Goal: Complete application form

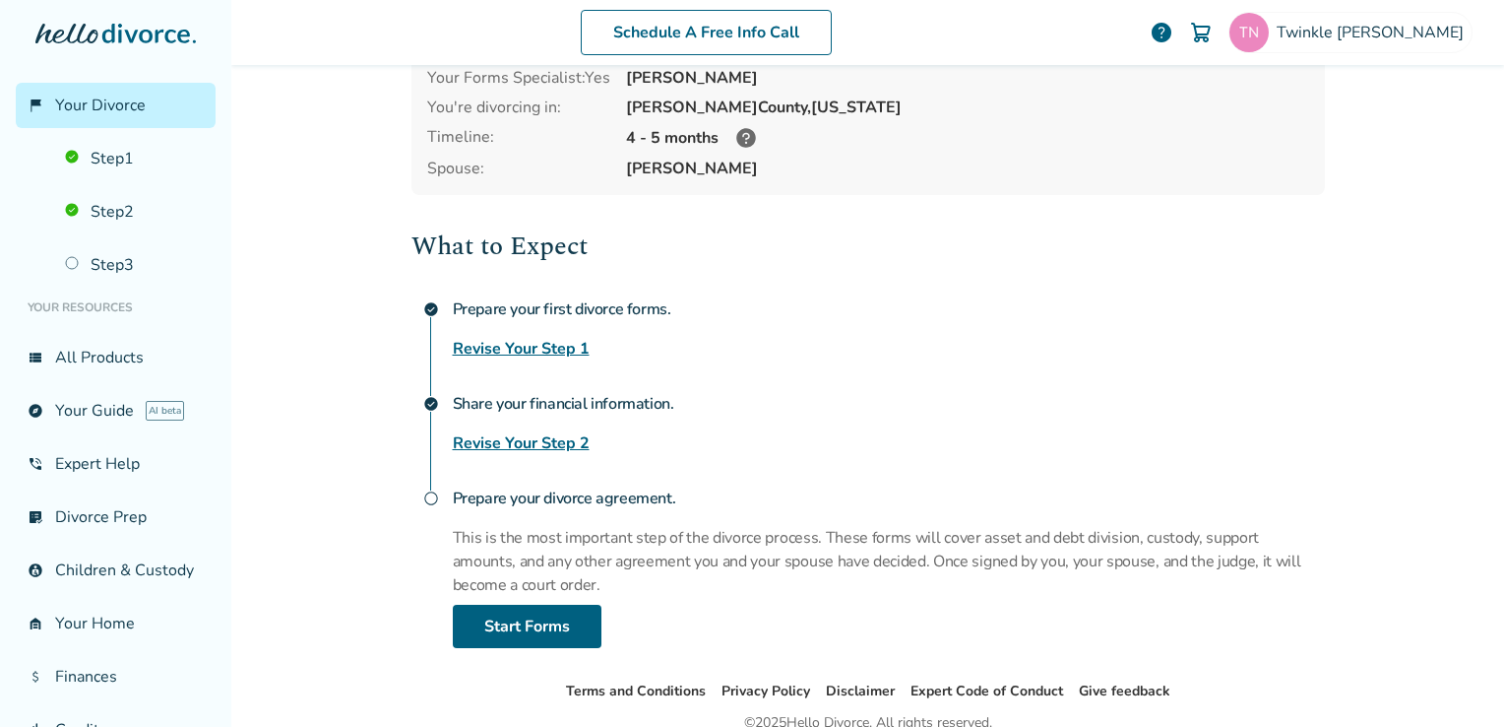
scroll to position [181, 0]
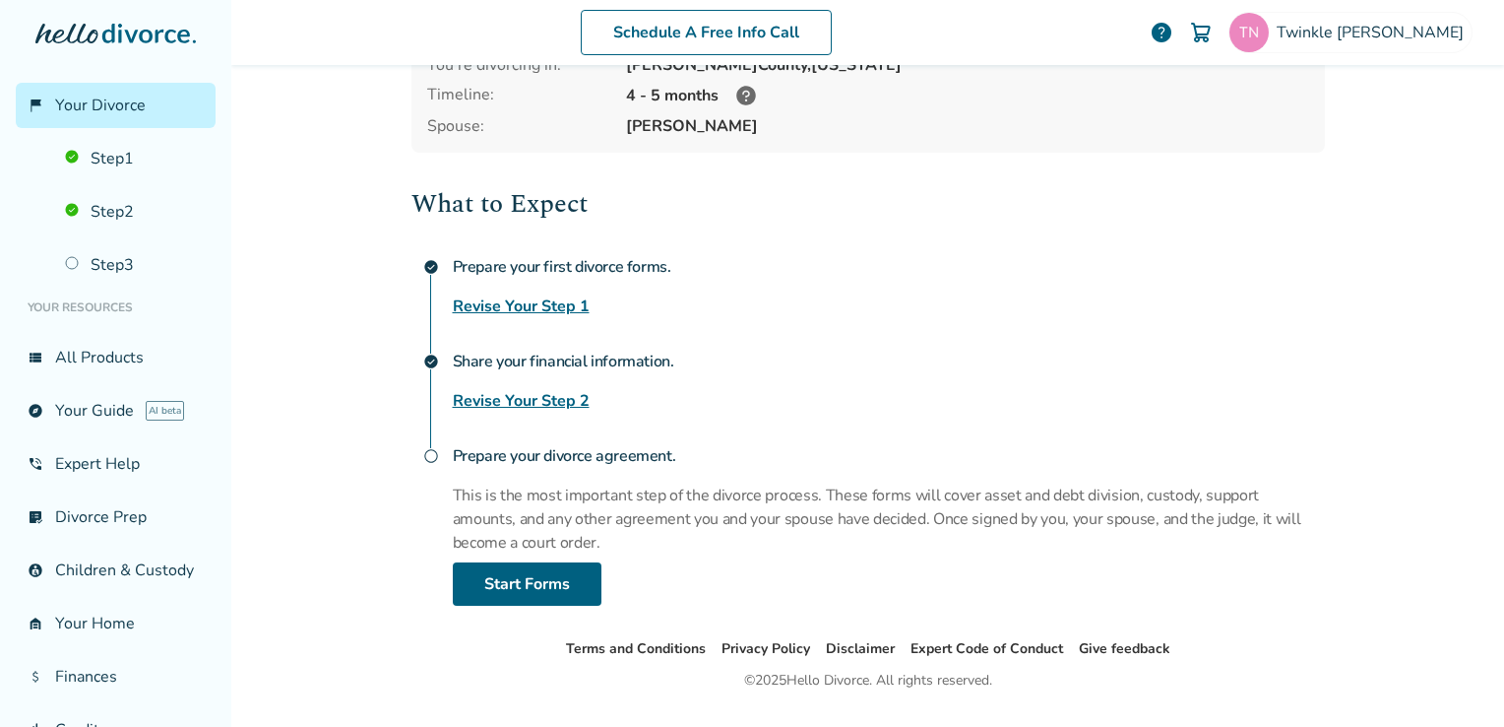
click at [552, 390] on link "Revise Your Step 2" at bounding box center [521, 401] width 137 height 24
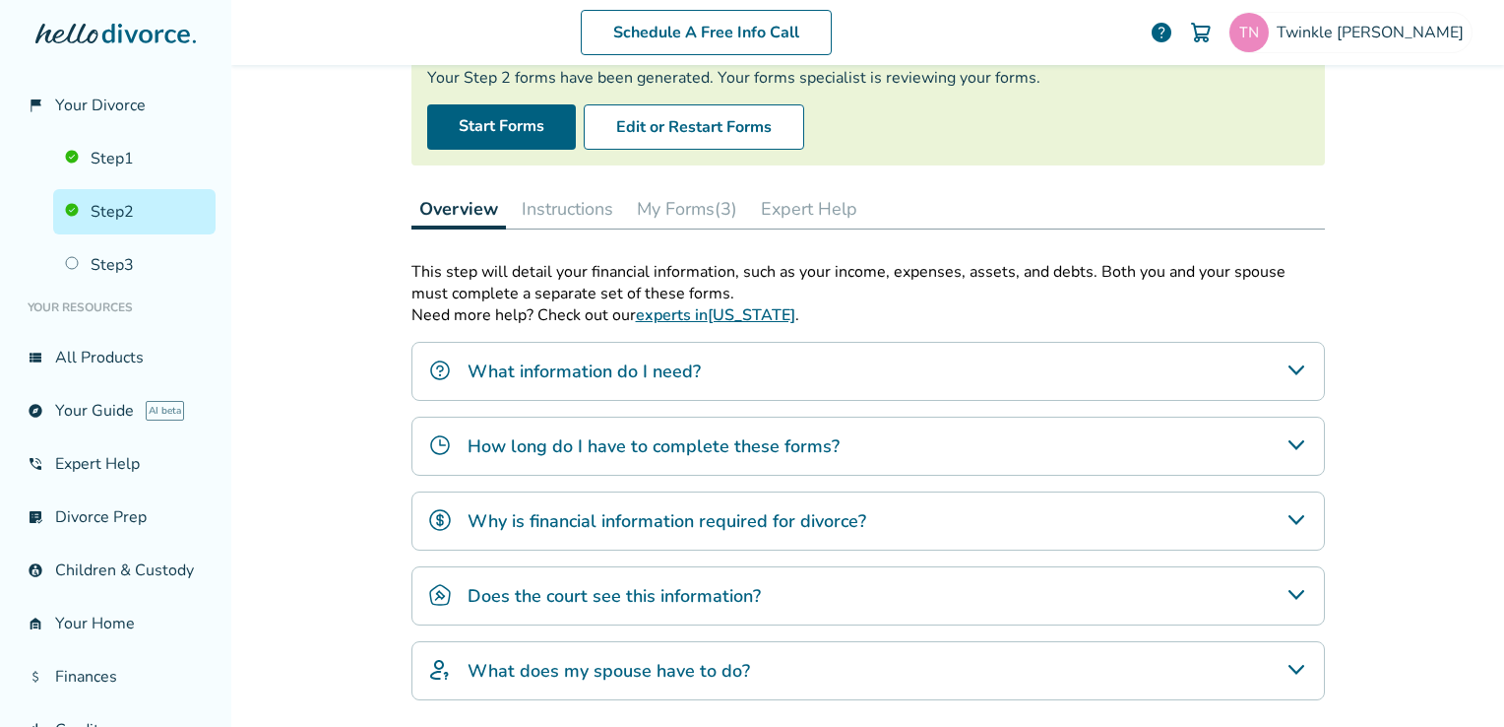
scroll to position [96, 0]
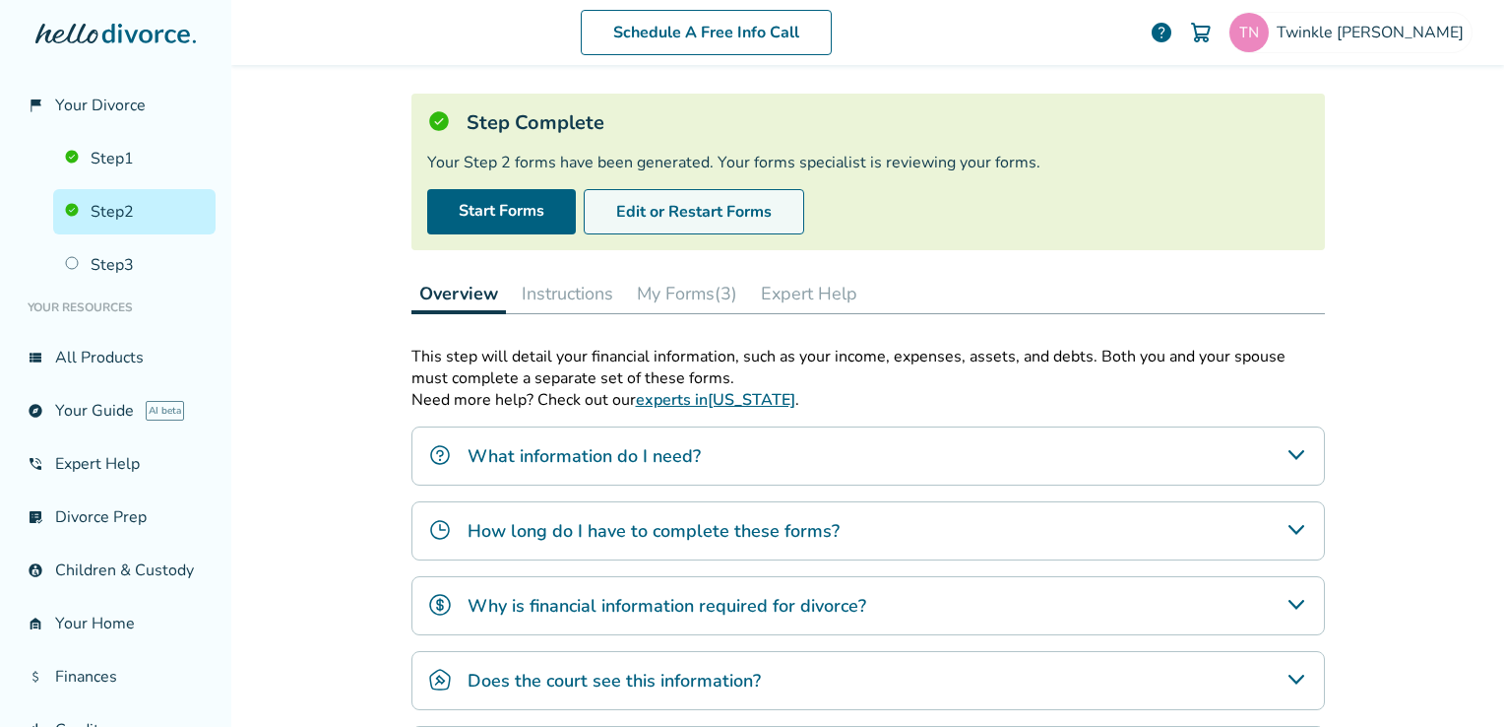
click at [630, 210] on button "Edit or Restart Forms" at bounding box center [694, 211] width 221 height 45
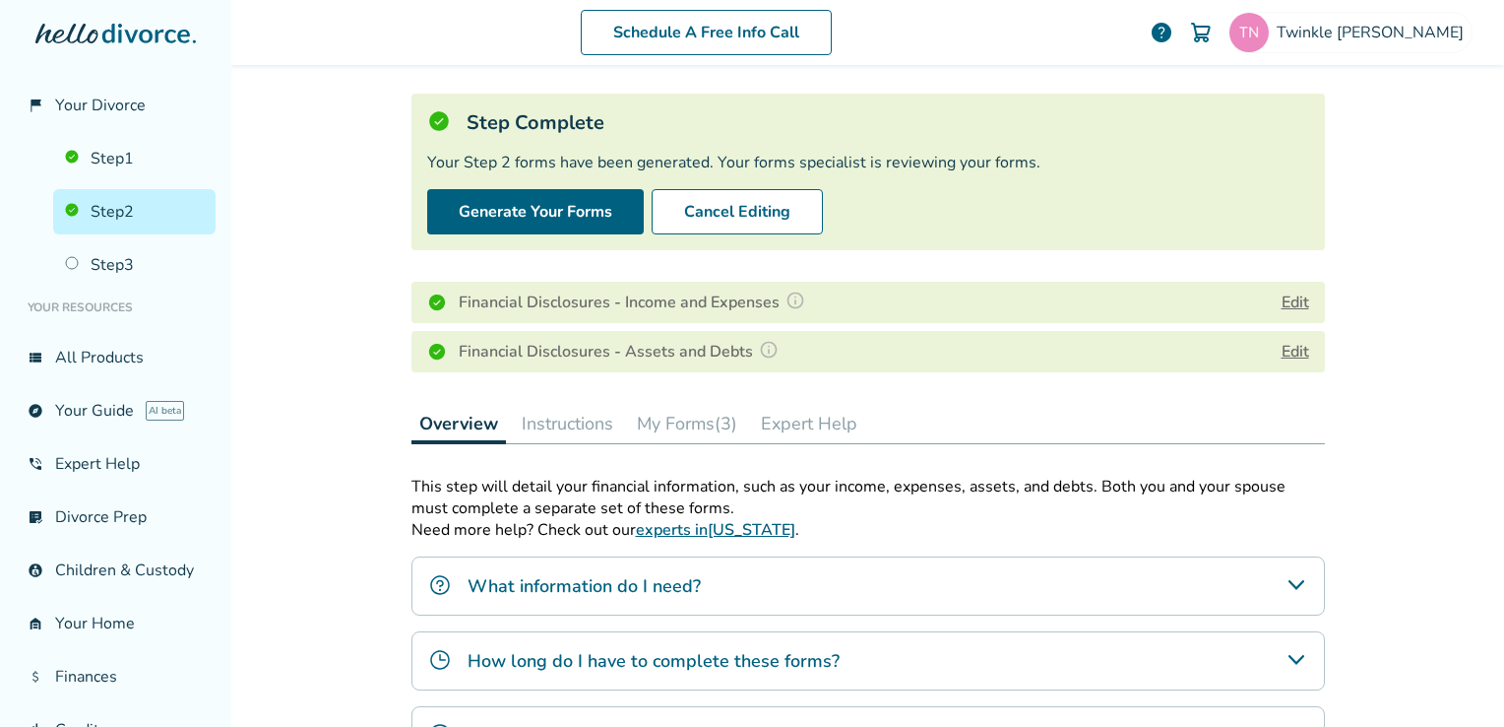
click at [1294, 353] on button "Edit" at bounding box center [1296, 352] width 28 height 24
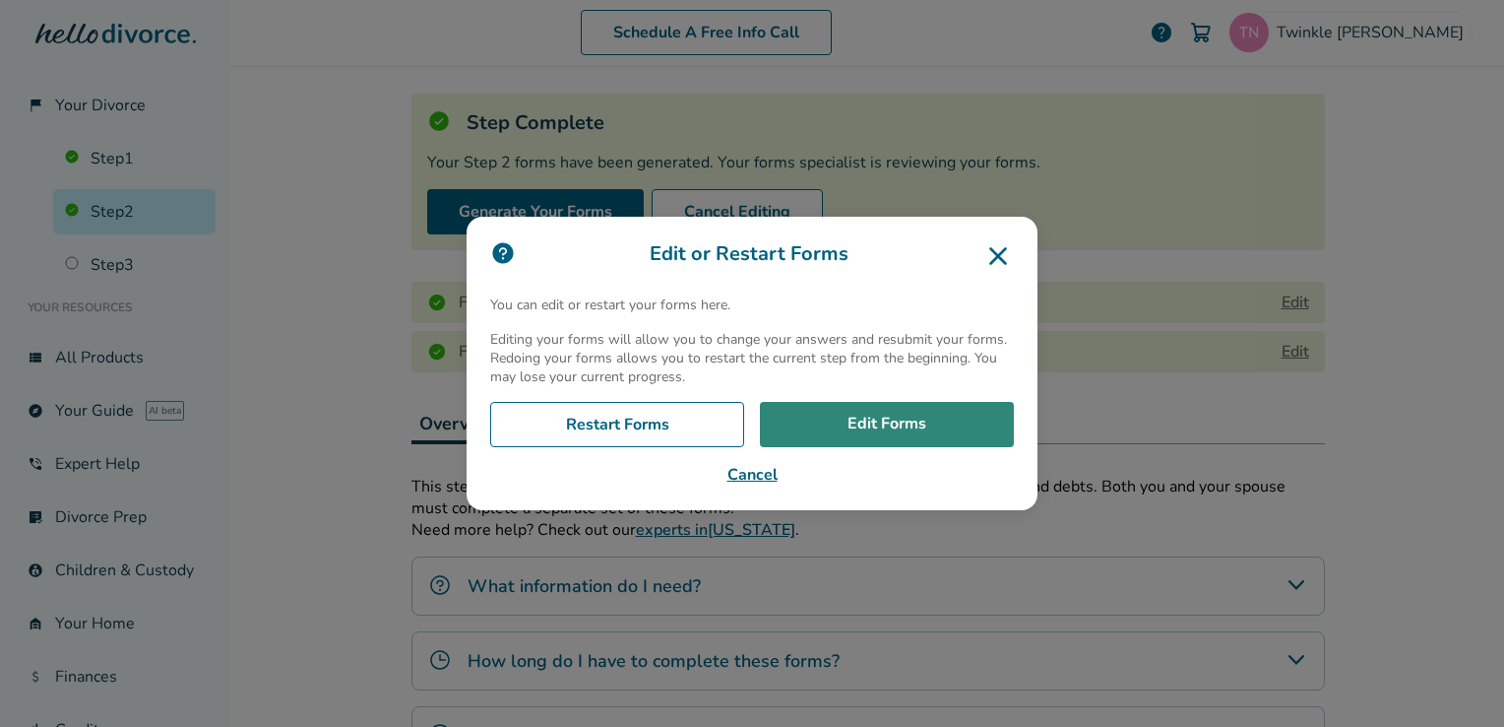
click at [903, 436] on link "Edit Forms" at bounding box center [887, 424] width 254 height 45
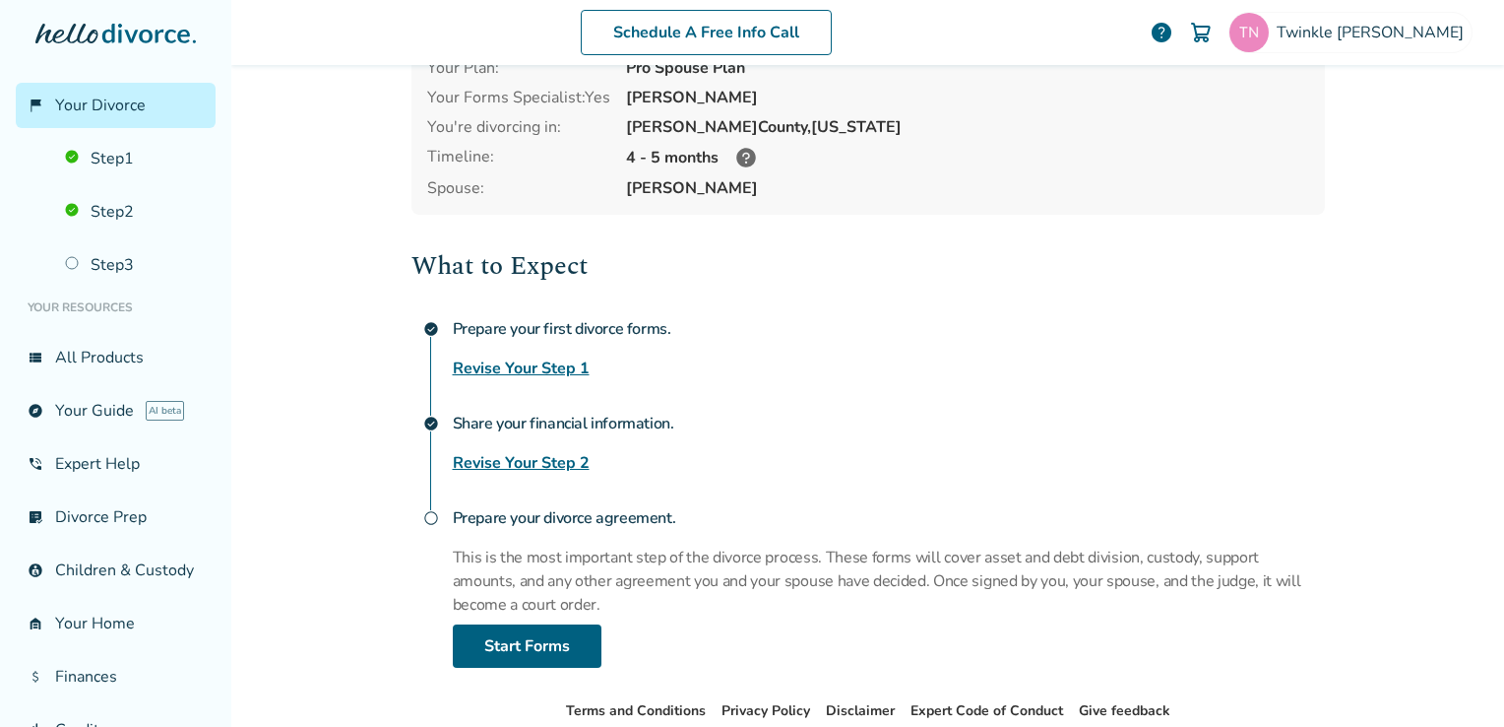
scroll to position [127, 0]
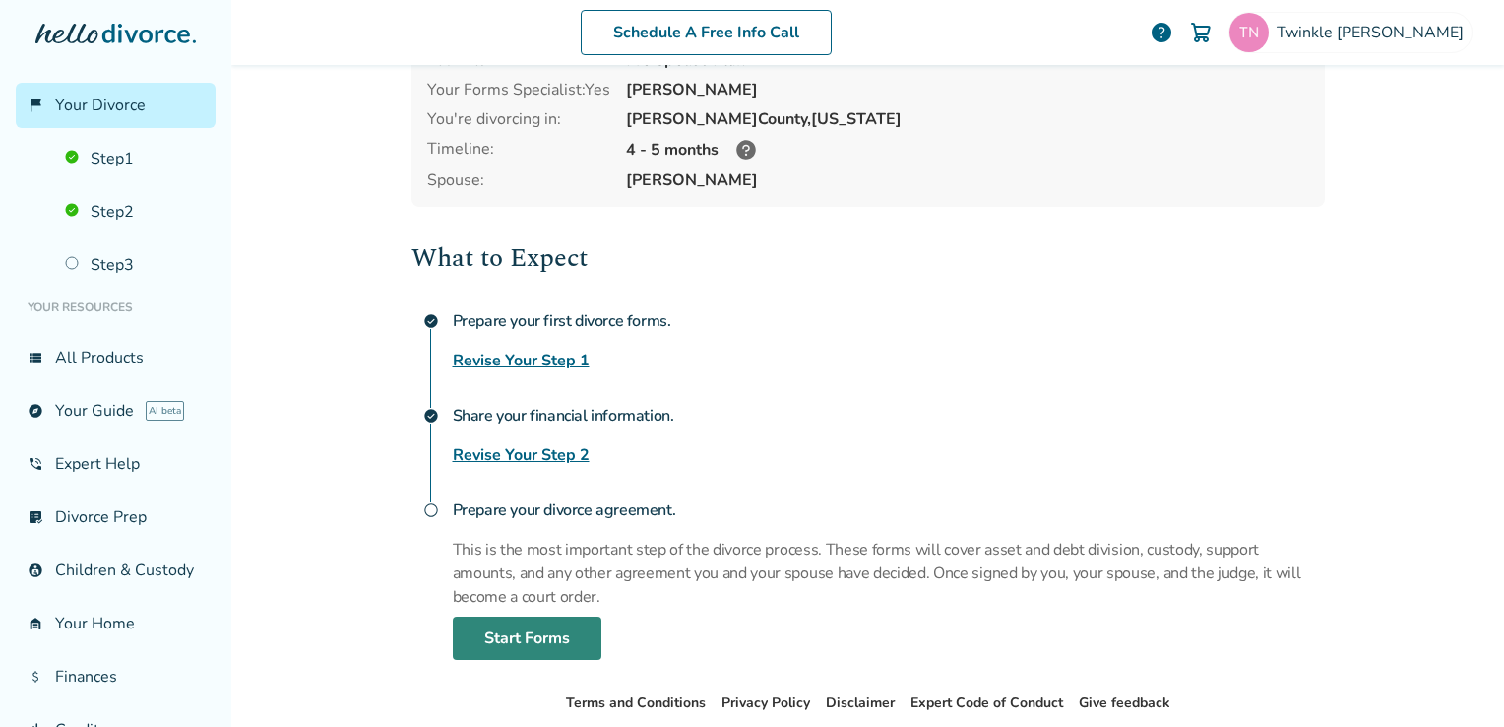
click at [494, 640] on link "Start Forms" at bounding box center [527, 637] width 149 height 43
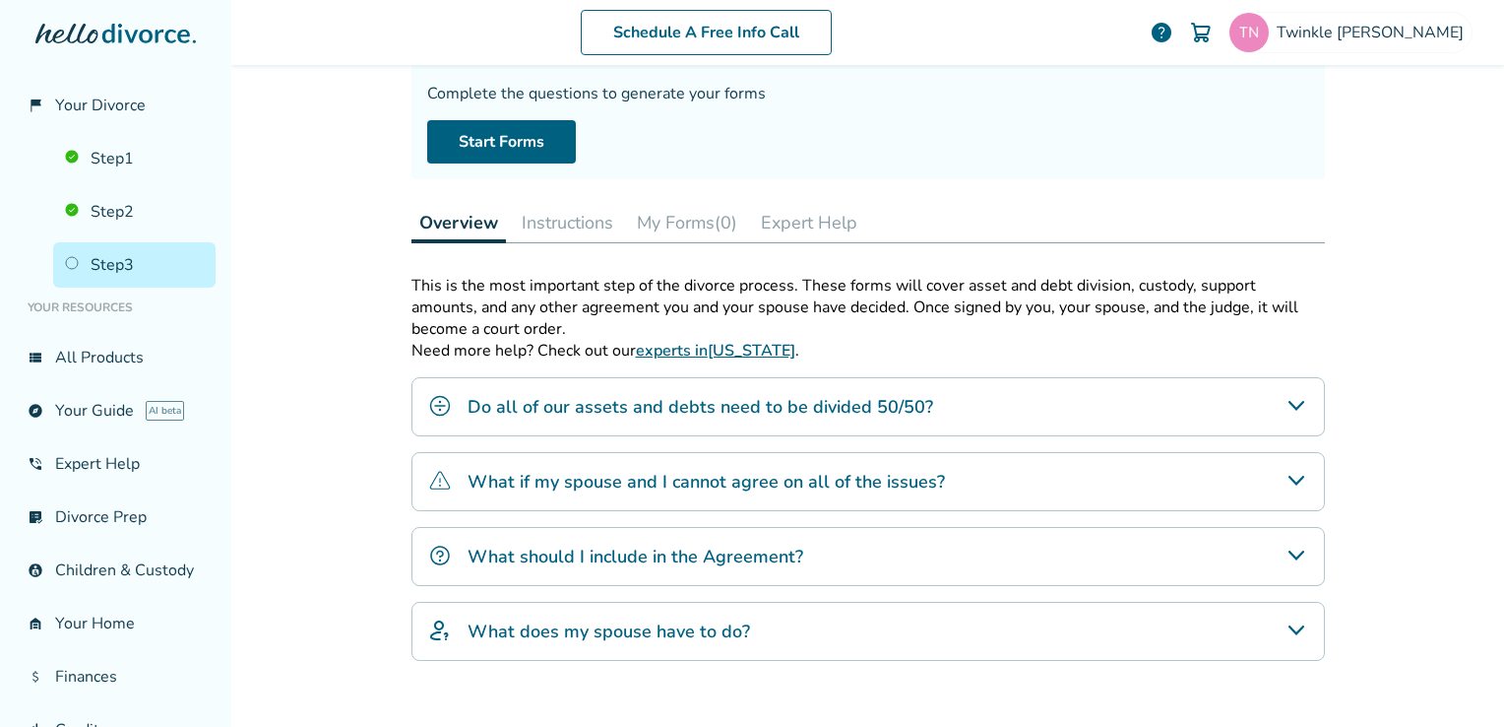
scroll to position [131, 0]
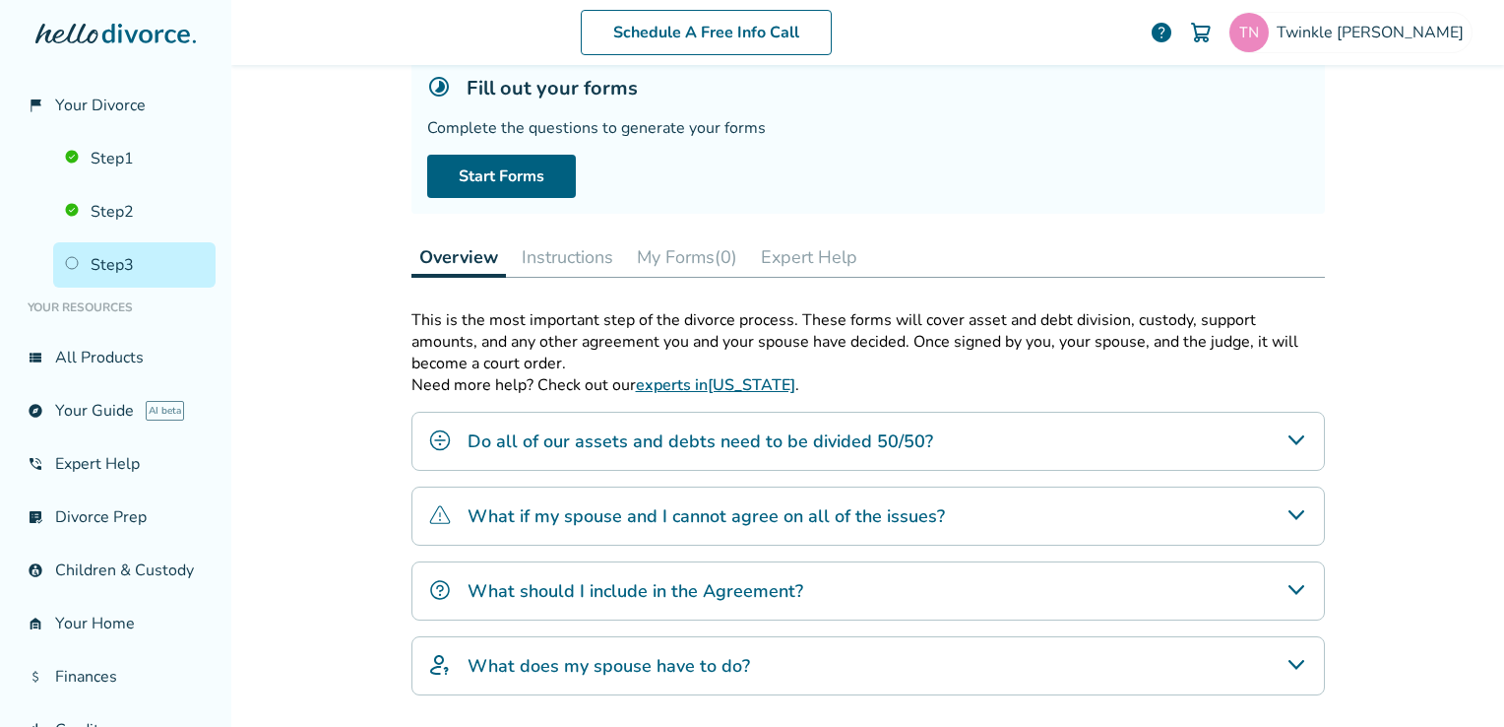
click at [1242, 447] on div "Do all of our assets and debts need to be divided 50/50?" at bounding box center [869, 441] width 914 height 59
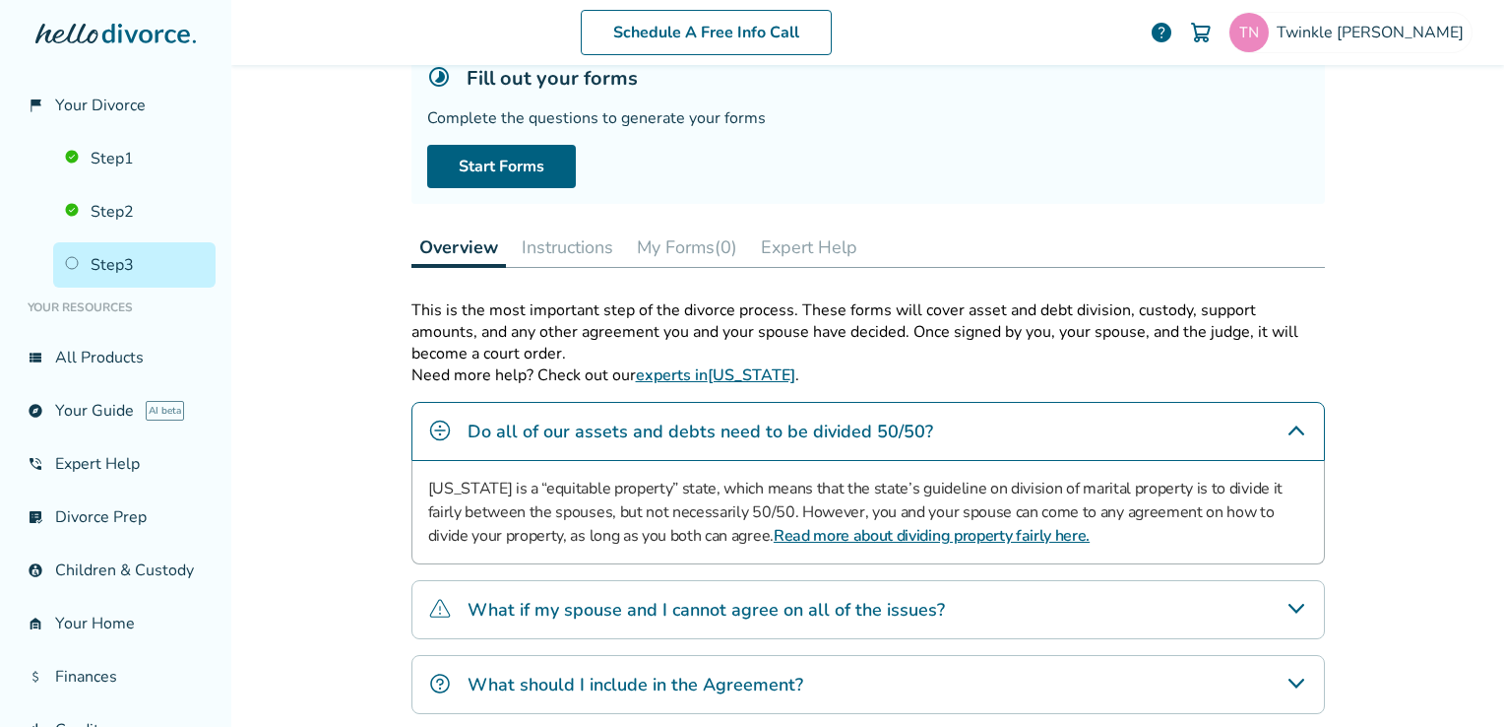
scroll to position [97, 0]
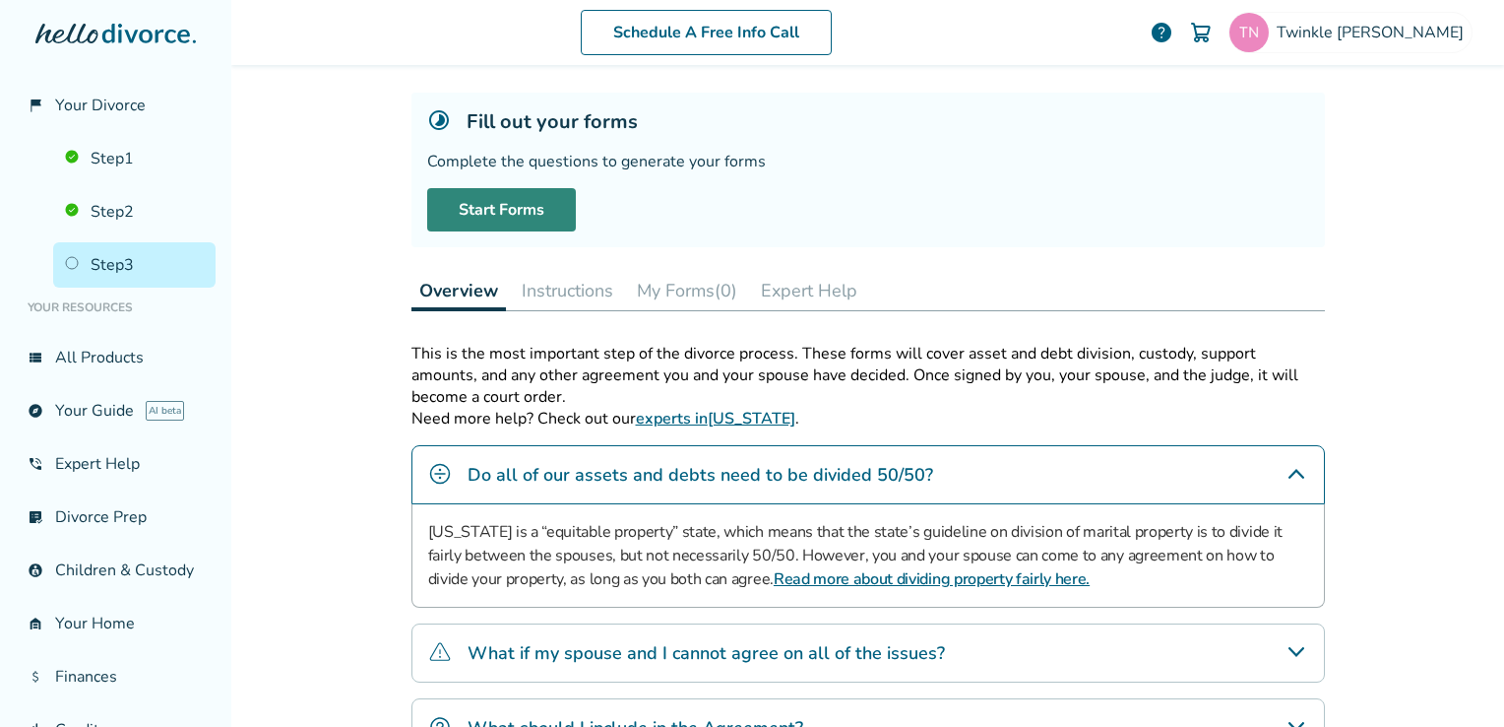
click at [486, 213] on link "Start Forms" at bounding box center [501, 209] width 149 height 43
